Goal: Obtain resource: Download file/media

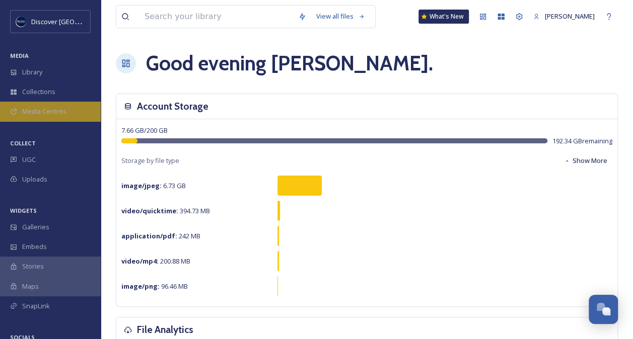
click at [57, 113] on span "Media Centres" at bounding box center [44, 112] width 44 height 10
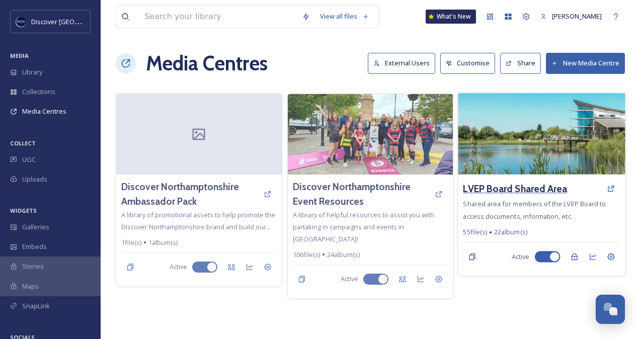
click at [519, 184] on h3 "LVEP Board Shared Area" at bounding box center [516, 189] width 104 height 15
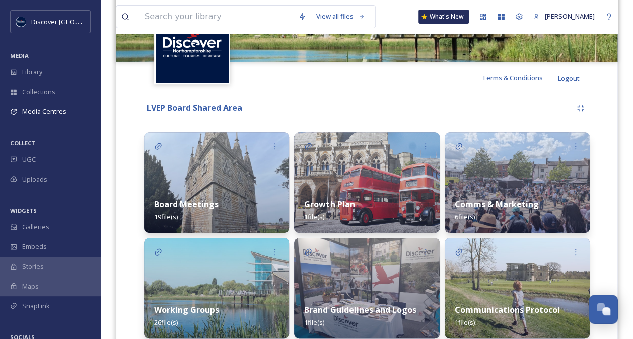
scroll to position [308, 0]
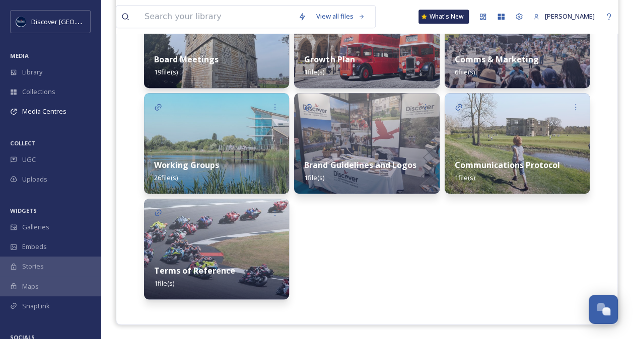
click at [241, 63] on div "Board Meetings 19 file(s)" at bounding box center [216, 65] width 145 height 45
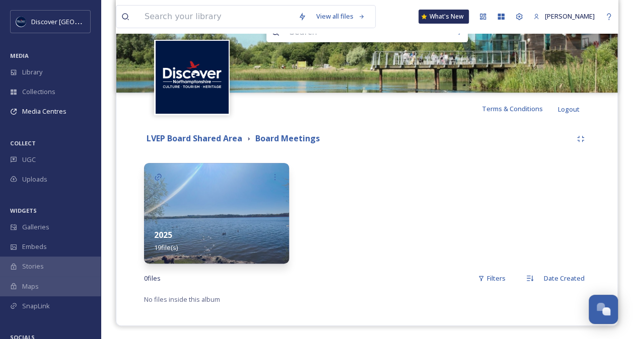
scroll to position [133, 0]
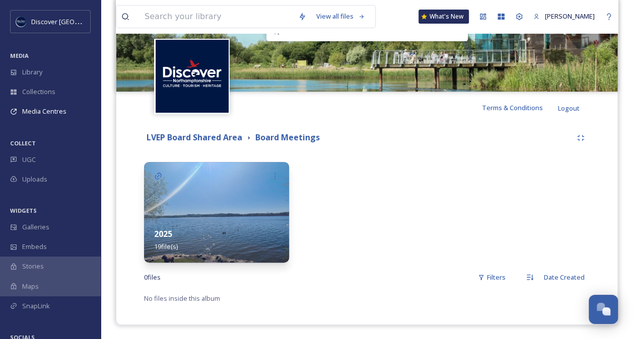
click at [214, 201] on img at bounding box center [216, 212] width 145 height 101
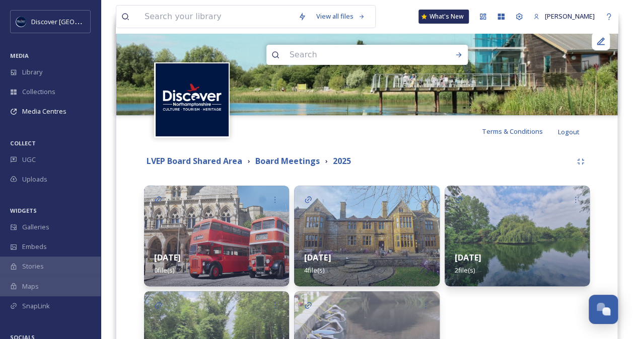
scroll to position [239, 0]
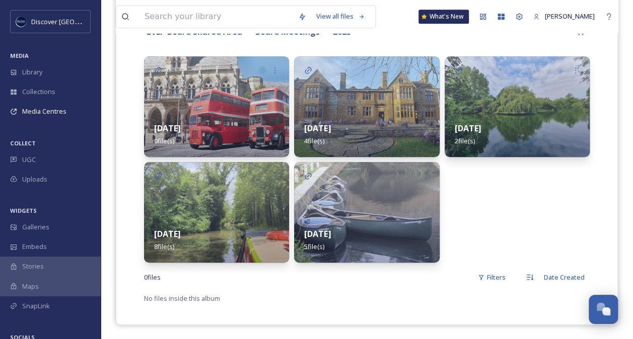
click at [369, 218] on div "[DATE] 5 file(s)" at bounding box center [366, 240] width 145 height 45
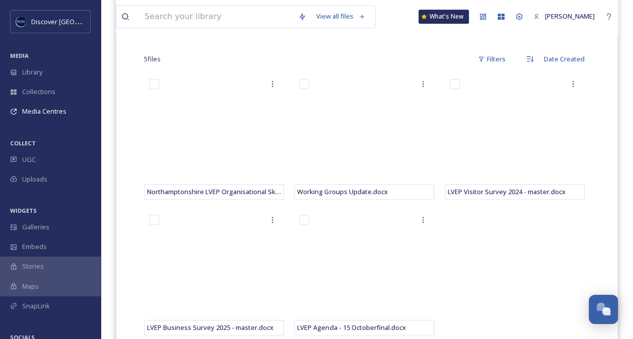
scroll to position [253, 0]
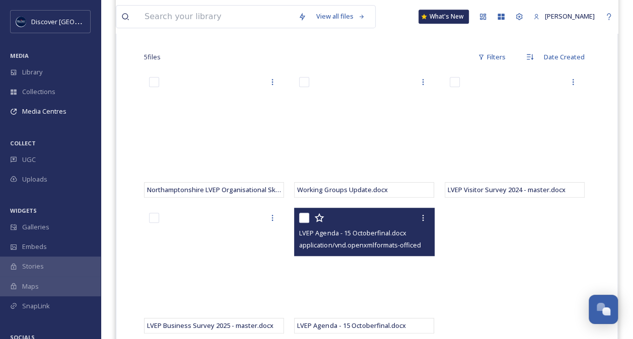
click at [377, 233] on span "LVEP Agenda - 15 Octoberfinal.docx" at bounding box center [352, 233] width 107 height 9
click at [423, 219] on icon at bounding box center [423, 218] width 8 height 8
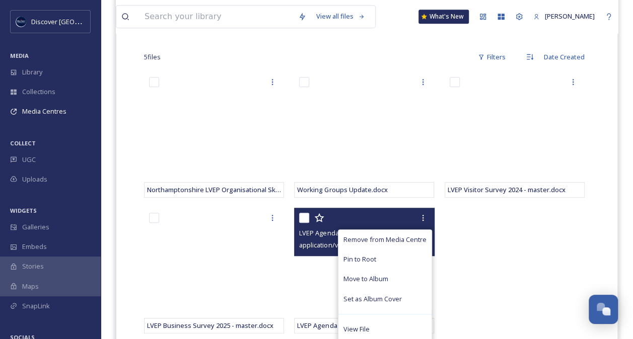
click at [314, 236] on span "LVEP Agenda - 15 Octoberfinal.docx" at bounding box center [352, 233] width 107 height 9
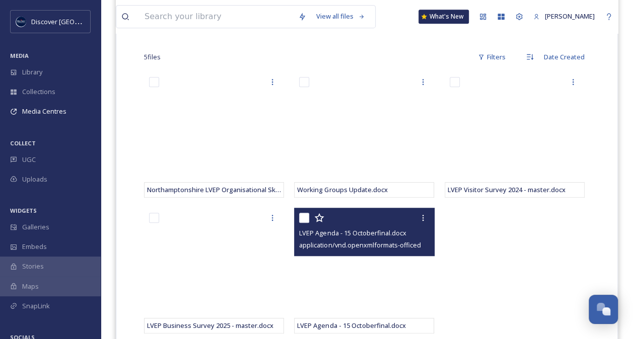
click at [346, 244] on span "application/vnd.openxmlformats-officedocument.wordprocessingml.document | 126.6…" at bounding box center [441, 245] width 284 height 10
click at [396, 244] on span "application/vnd.openxmlformats-officedocument.wordprocessingml.document | 126.6…" at bounding box center [441, 245] width 284 height 10
click at [425, 214] on icon at bounding box center [423, 218] width 8 height 8
click at [316, 235] on span "LVEP Agenda - 15 Octoberfinal.docx" at bounding box center [352, 233] width 107 height 9
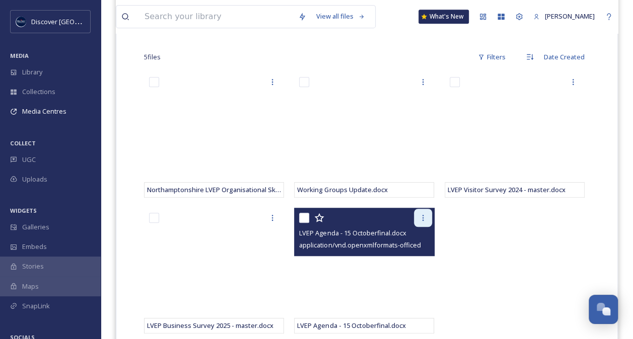
click at [424, 216] on icon at bounding box center [423, 218] width 8 height 8
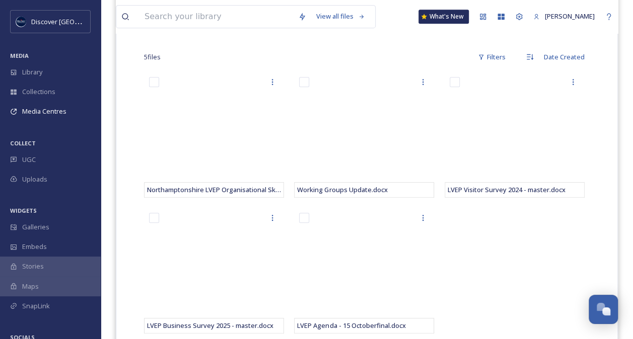
click at [487, 241] on div "LVEP Visitor Survey 2024 - master.docx" at bounding box center [516, 205] width 145 height 267
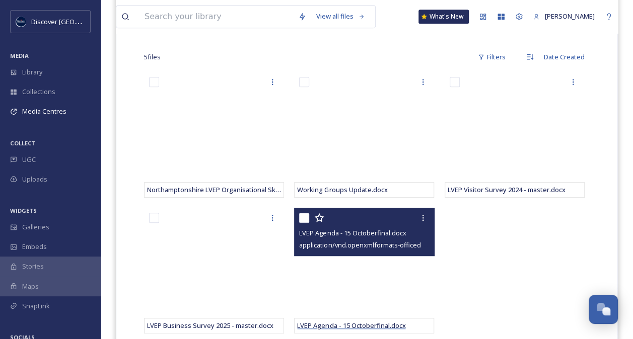
click at [366, 324] on span "LVEP Agenda - 15 Octoberfinal.docx" at bounding box center [351, 325] width 108 height 9
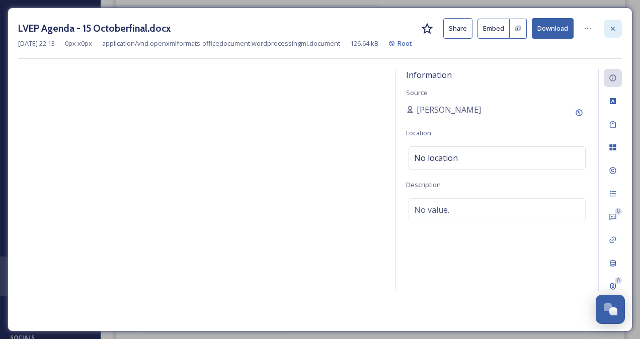
click at [615, 27] on icon at bounding box center [613, 29] width 8 height 8
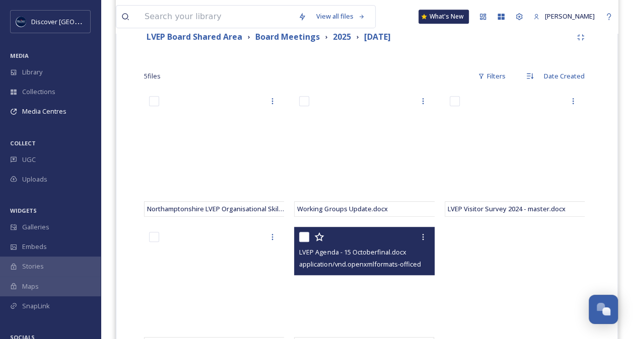
scroll to position [142, 0]
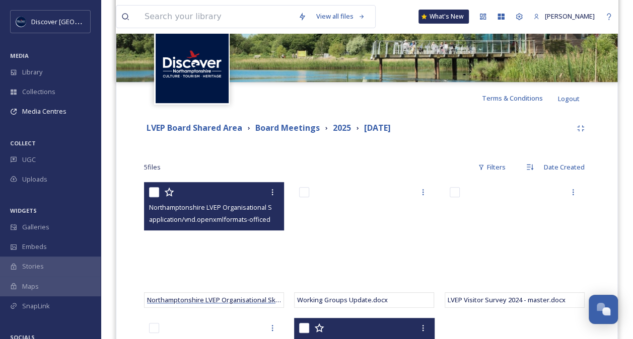
click at [233, 299] on span "Northamptonshire LVEP Organisational Skills Chart (1).pptx" at bounding box center [236, 299] width 179 height 9
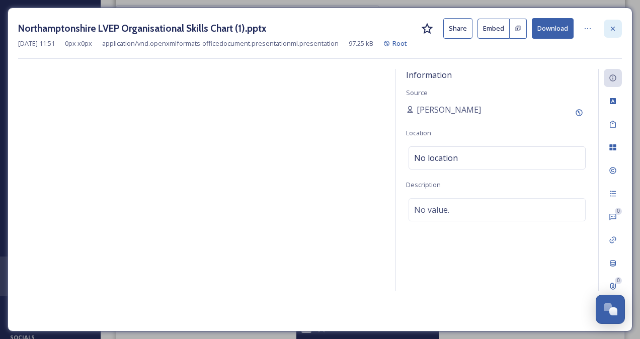
click at [614, 29] on icon at bounding box center [613, 28] width 4 height 4
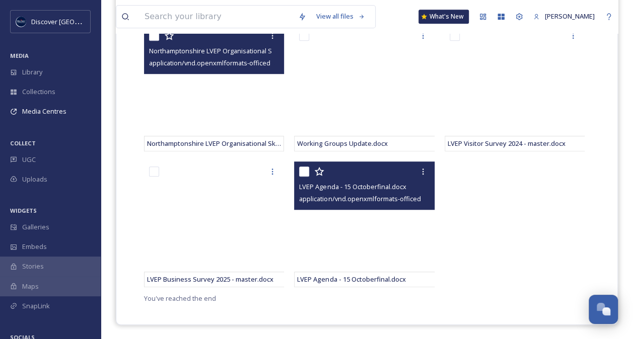
scroll to position [82, 0]
